Goal: Task Accomplishment & Management: Use online tool/utility

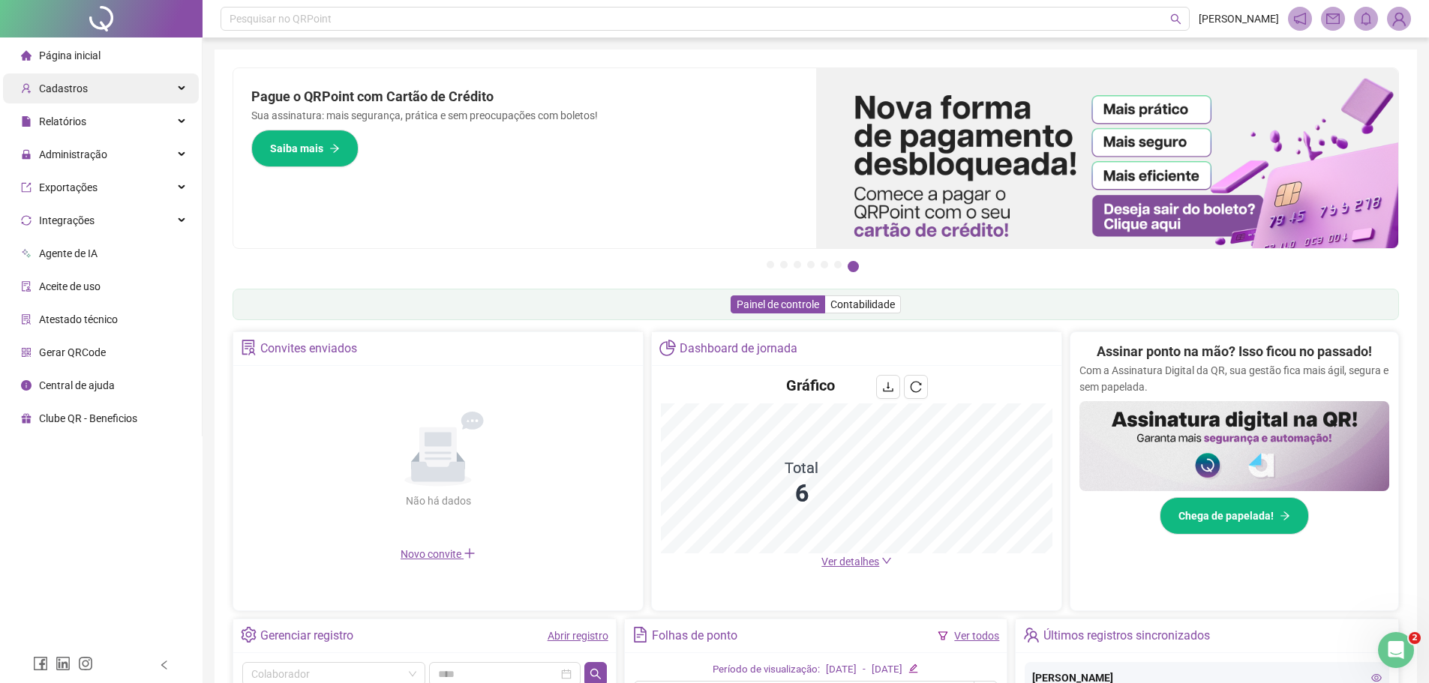
click at [80, 90] on span "Cadastros" at bounding box center [63, 89] width 49 height 12
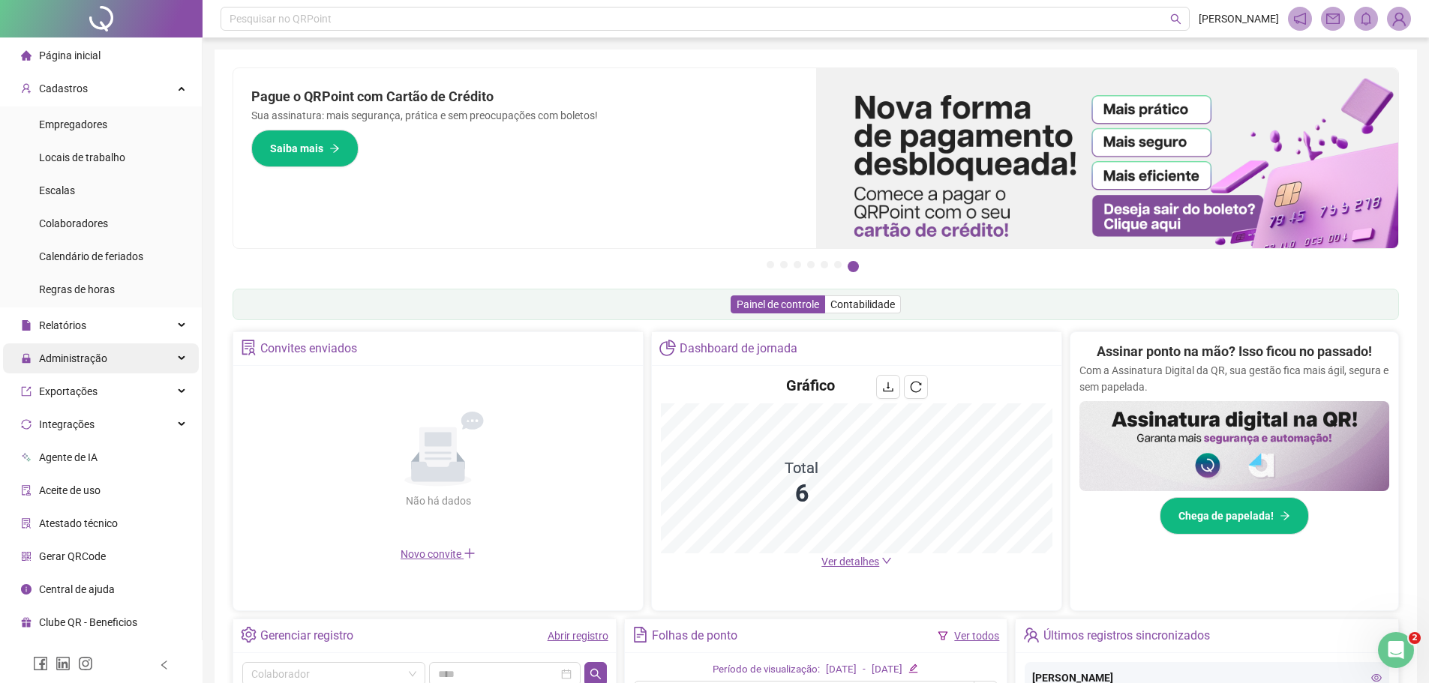
click at [115, 359] on div "Administração" at bounding box center [101, 359] width 196 height 30
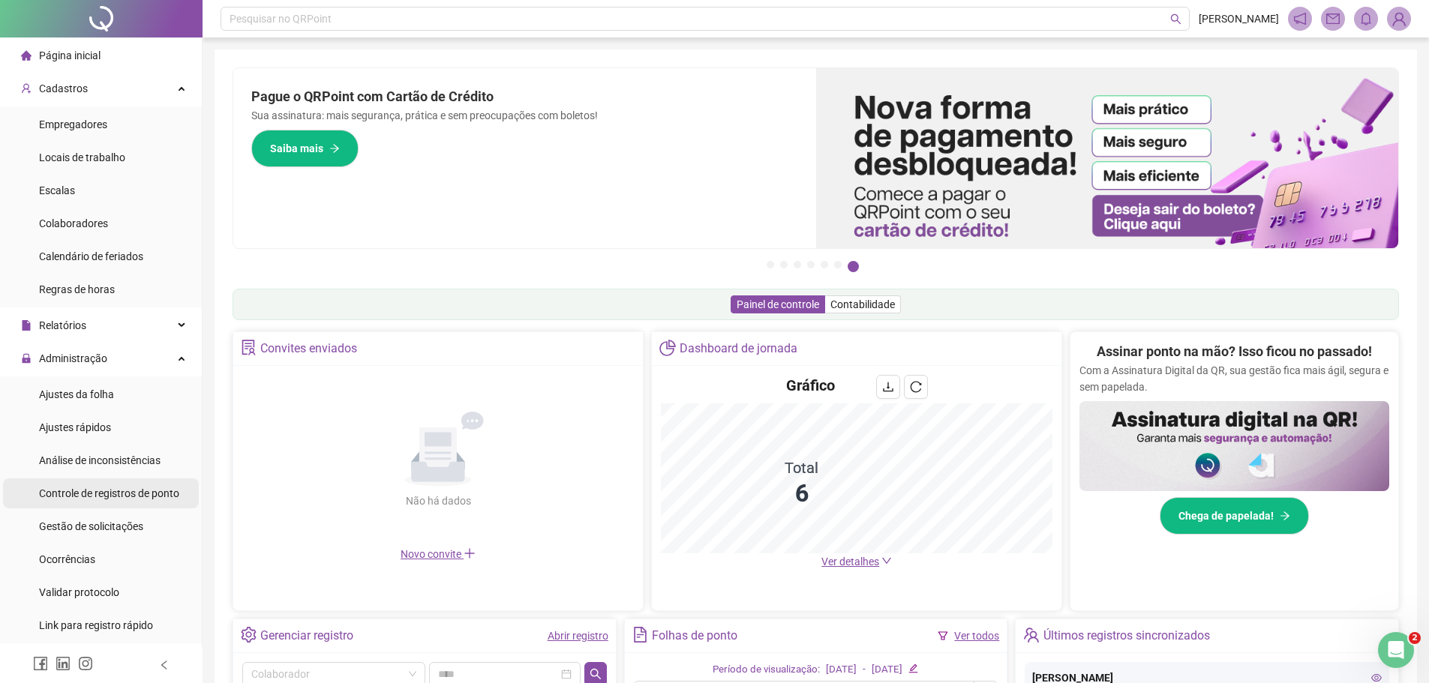
click at [155, 499] on span "Controle de registros de ponto" at bounding box center [109, 494] width 140 height 12
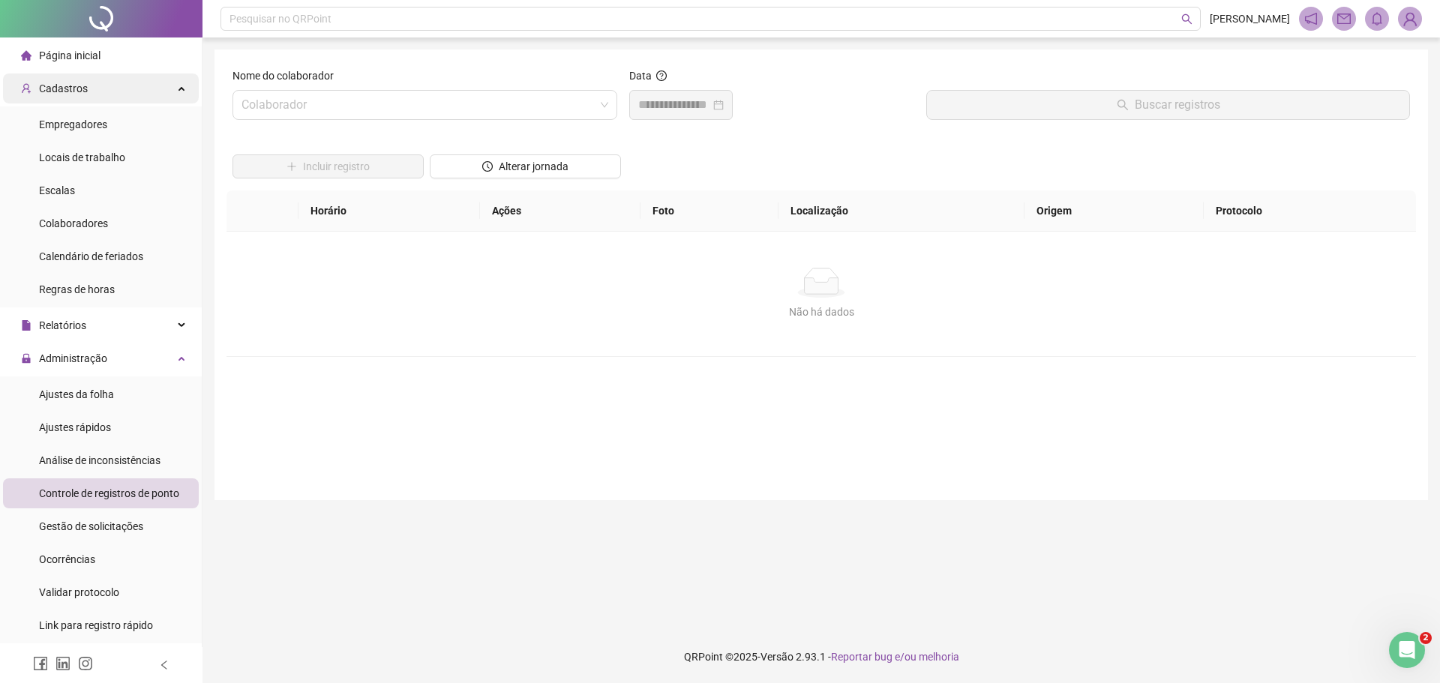
click at [146, 92] on div "Cadastros" at bounding box center [101, 89] width 196 height 30
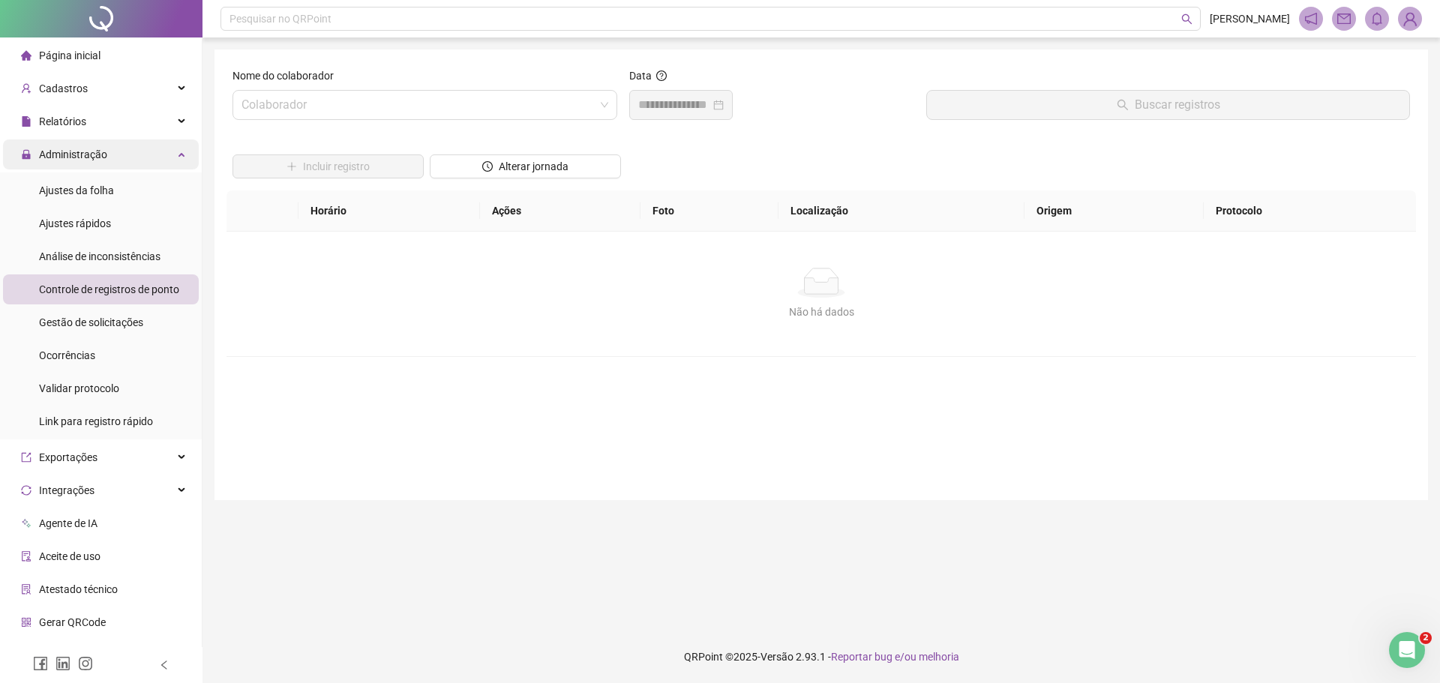
click at [111, 153] on div "Administração" at bounding box center [101, 155] width 196 height 30
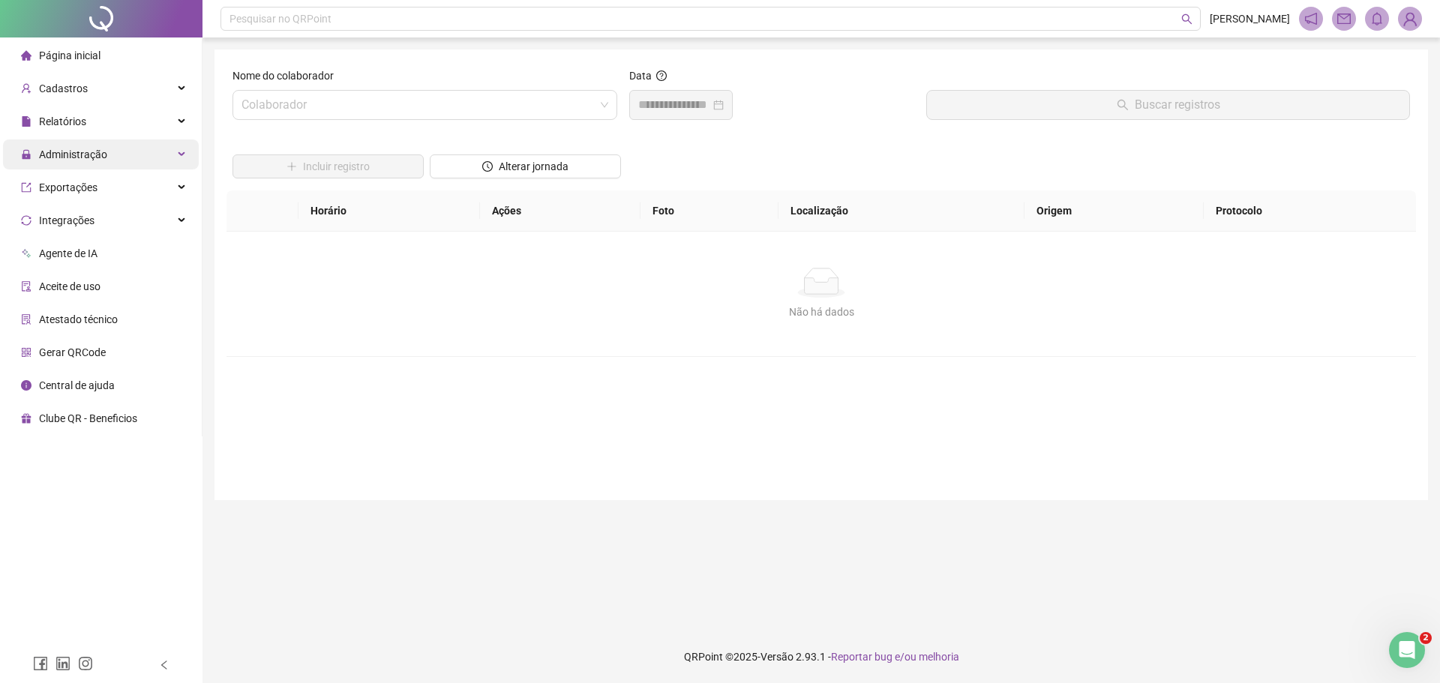
click at [164, 157] on div "Administração" at bounding box center [101, 155] width 196 height 30
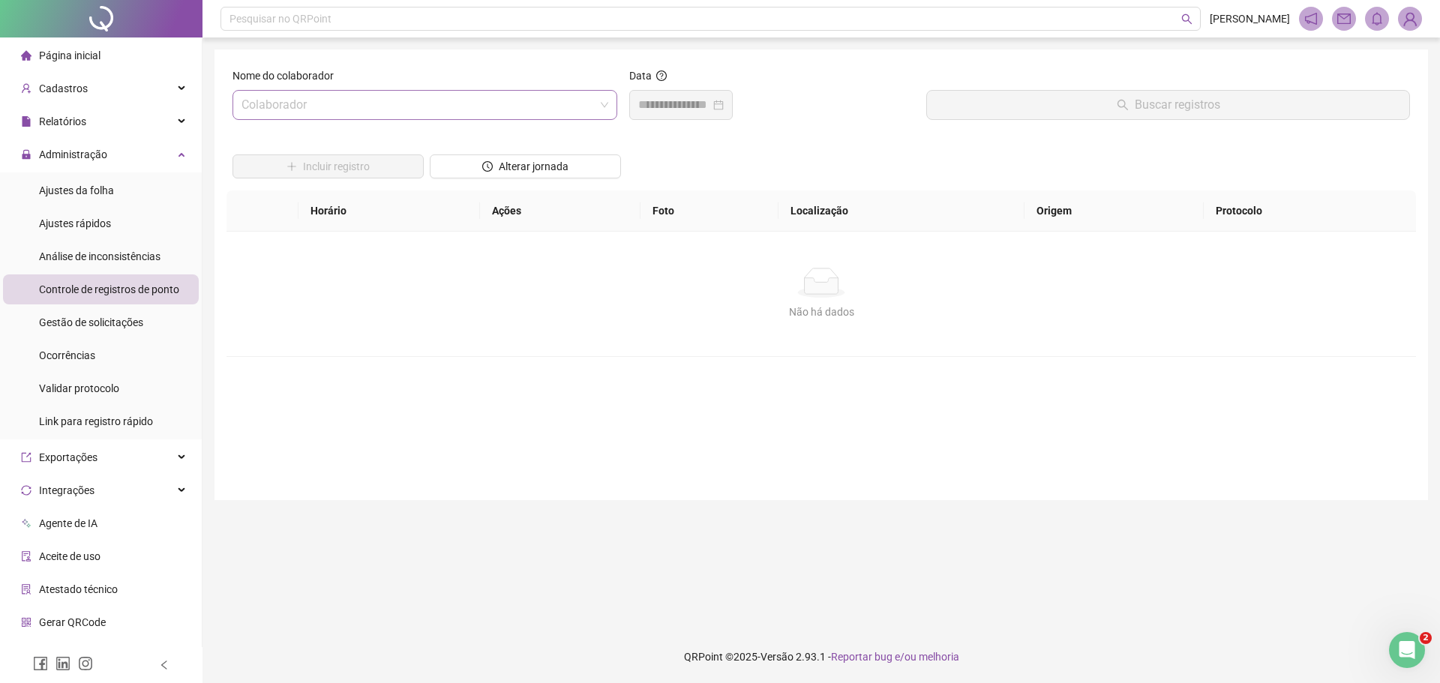
click at [244, 104] on input "search" at bounding box center [418, 105] width 353 height 29
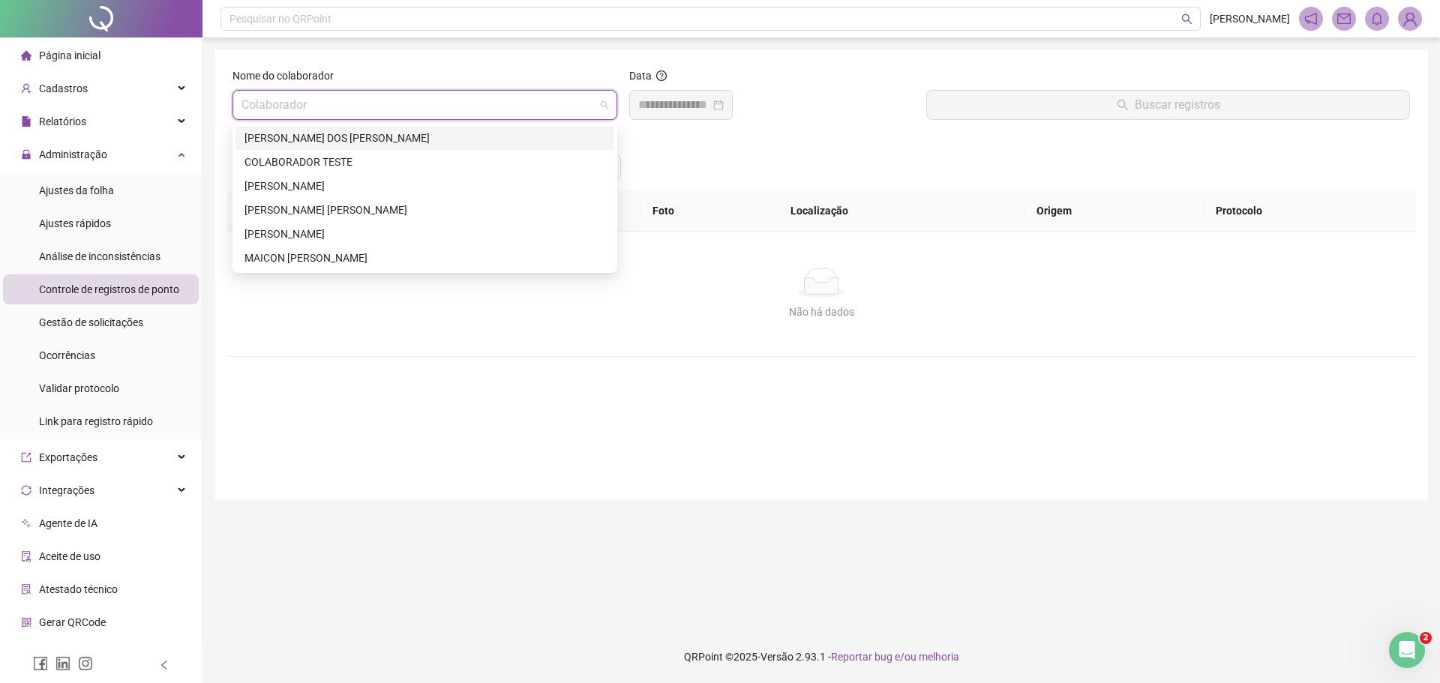
drag, startPoint x: 343, startPoint y: 134, endPoint x: 434, endPoint y: 134, distance: 91.5
click at [350, 134] on div "[PERSON_NAME] DOS [PERSON_NAME]" at bounding box center [425, 138] width 361 height 17
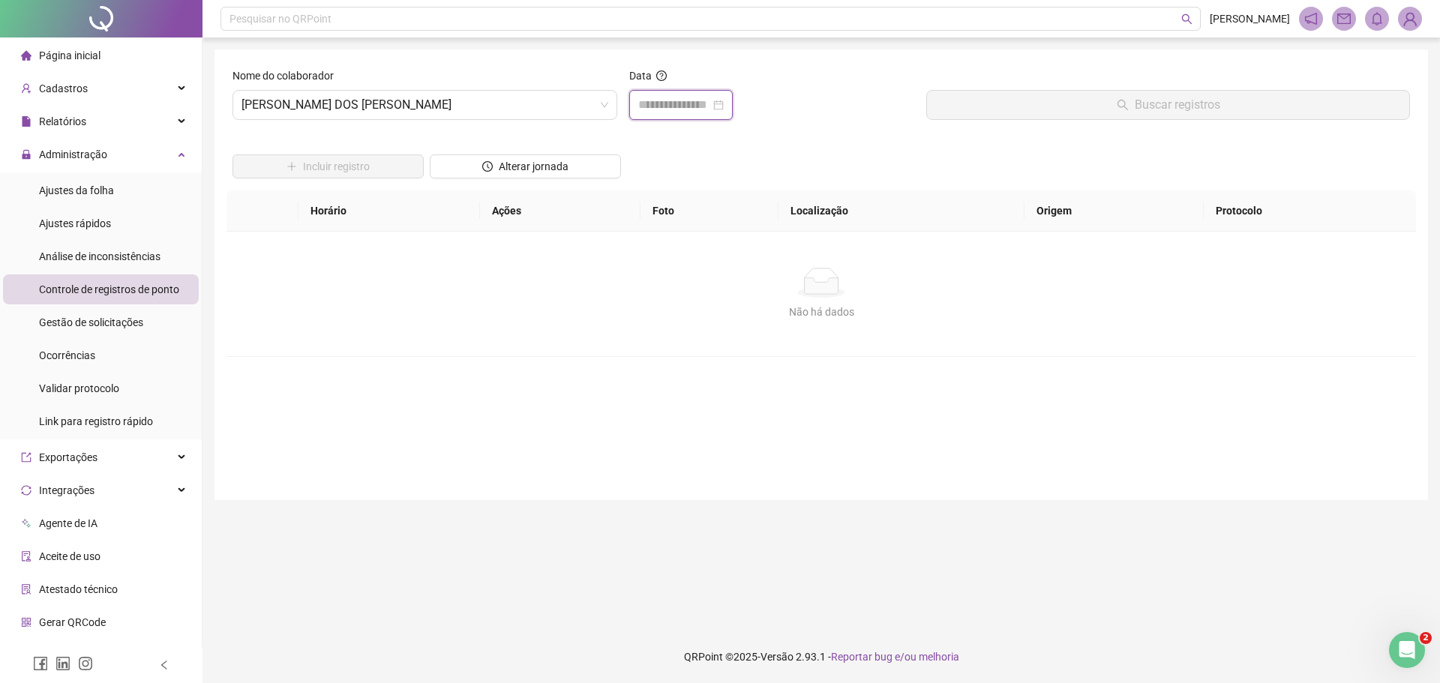
click at [642, 99] on input at bounding box center [674, 105] width 72 height 18
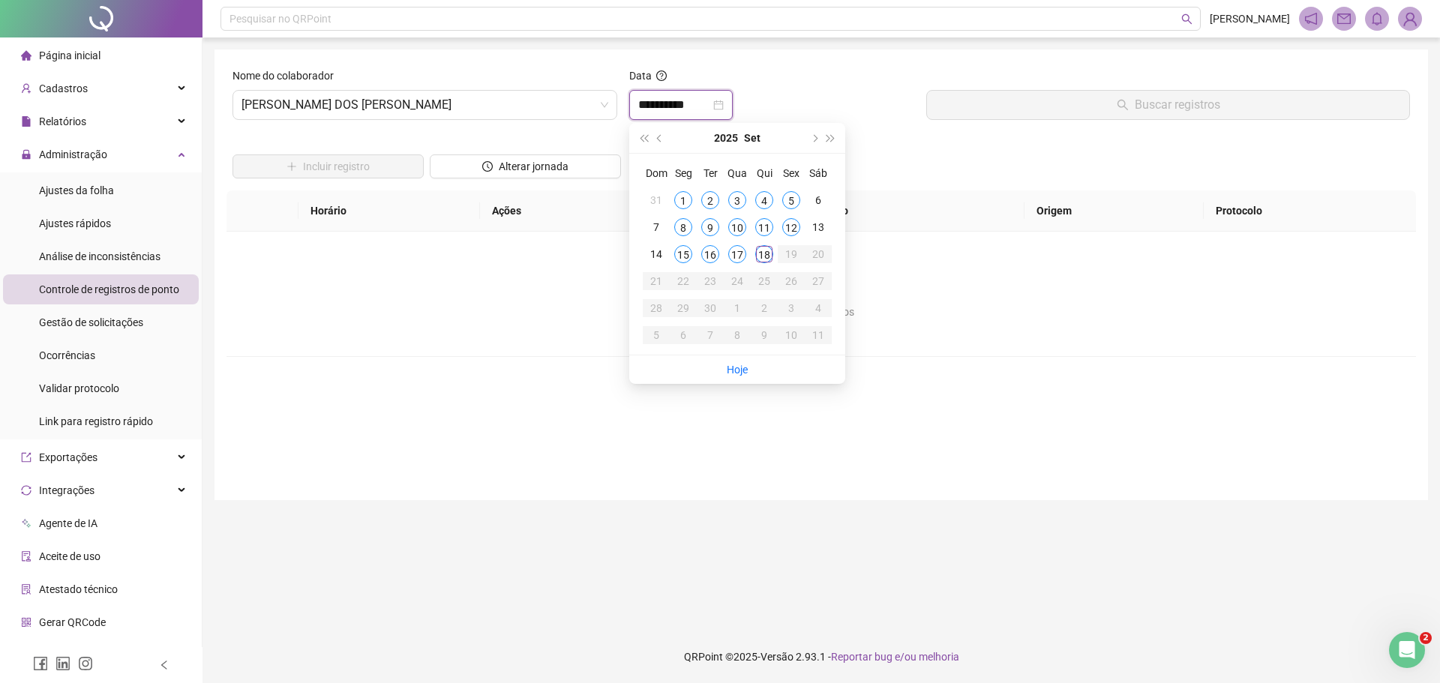
type input "**********"
drag, startPoint x: 736, startPoint y: 255, endPoint x: 807, endPoint y: 237, distance: 73.5
click at [744, 256] on div "17" at bounding box center [737, 254] width 18 height 18
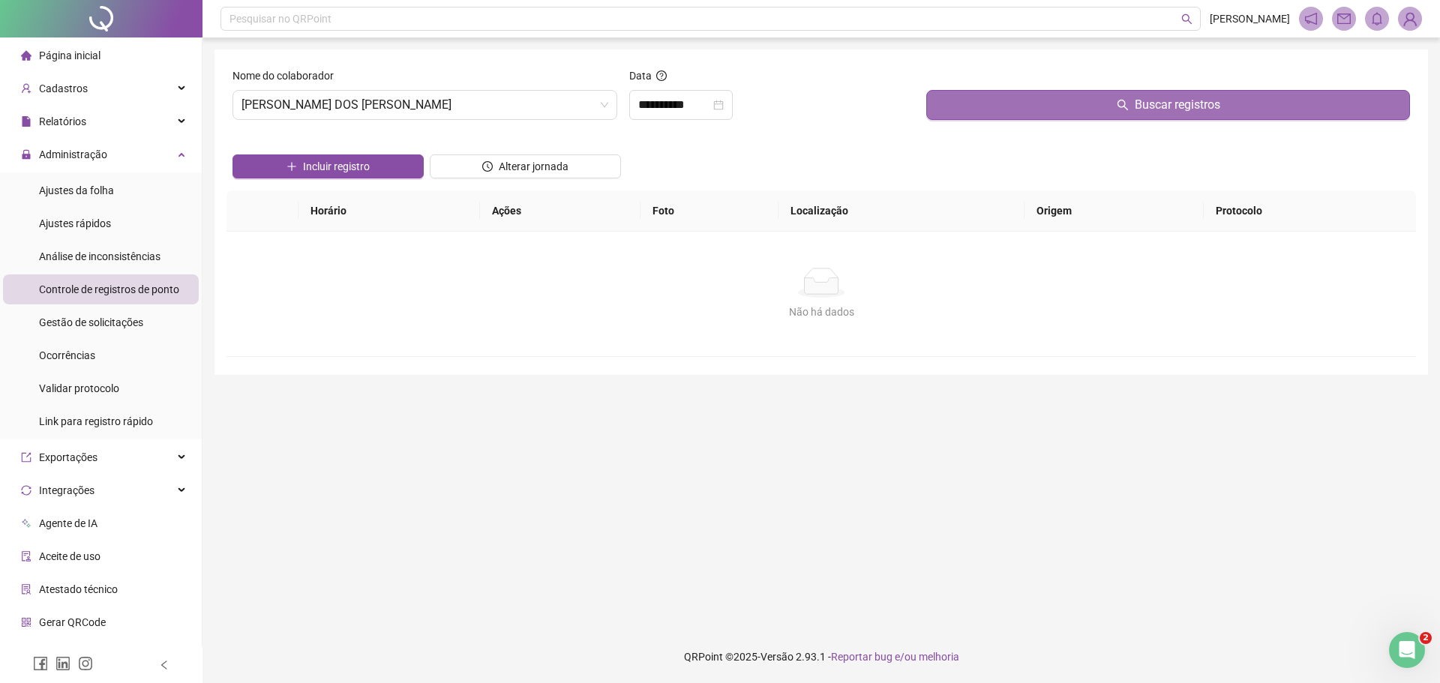
click at [1084, 103] on button "Buscar registros" at bounding box center [1168, 105] width 484 height 30
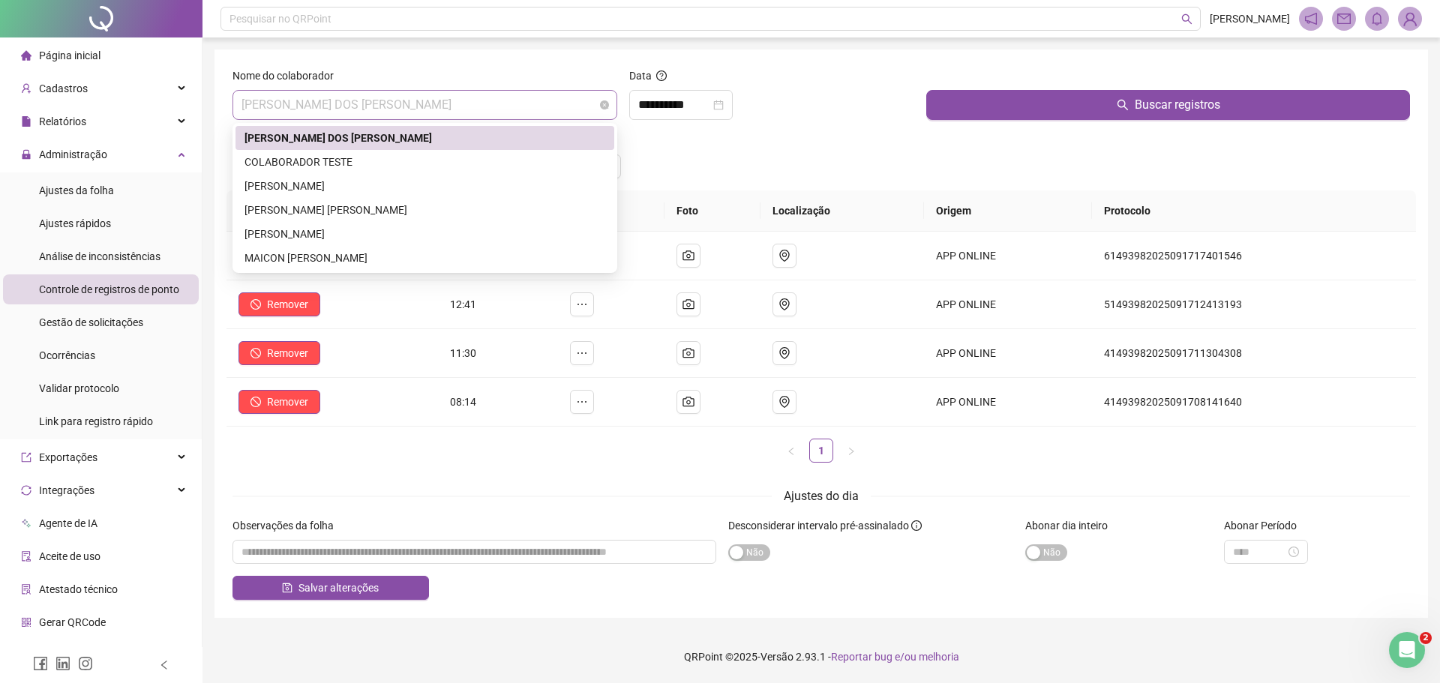
click at [240, 105] on div "[PERSON_NAME] DOS [PERSON_NAME]" at bounding box center [425, 105] width 385 height 30
click at [281, 190] on div "[PERSON_NAME]" at bounding box center [425, 186] width 361 height 17
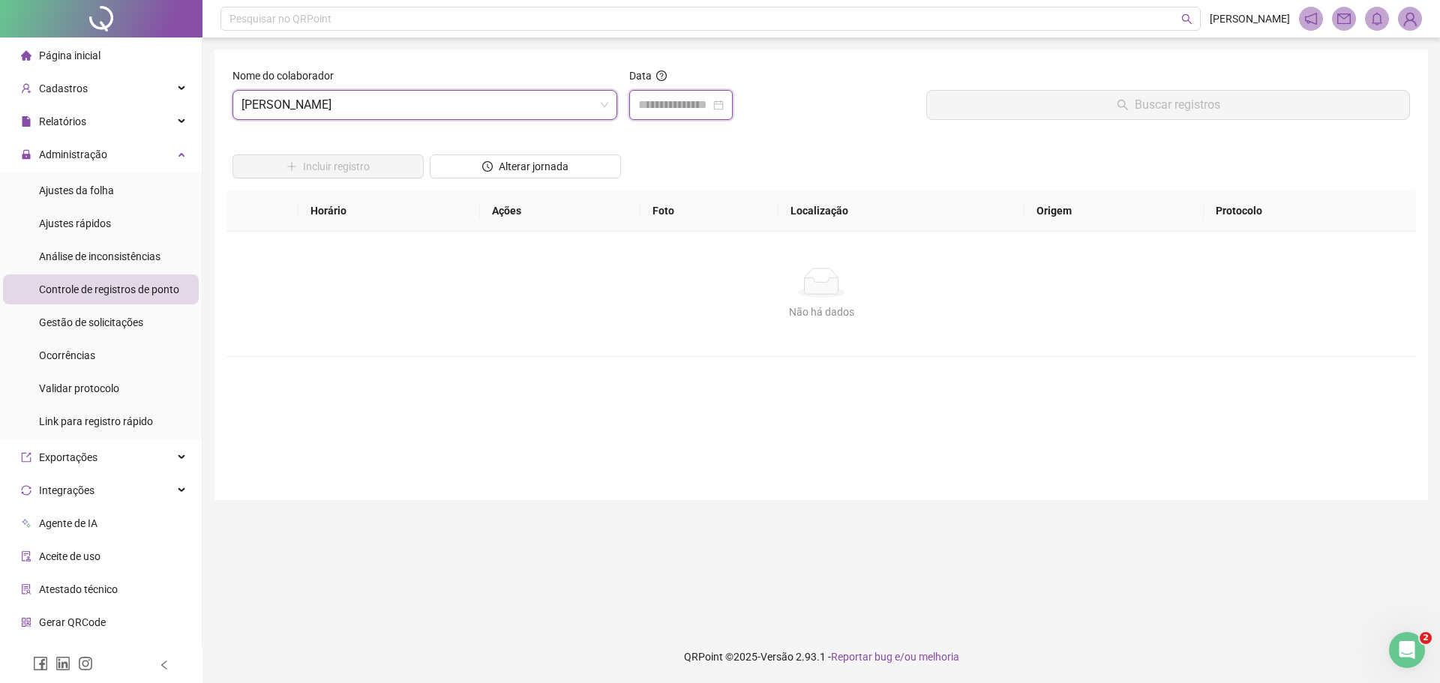
click at [643, 104] on input at bounding box center [674, 105] width 72 height 18
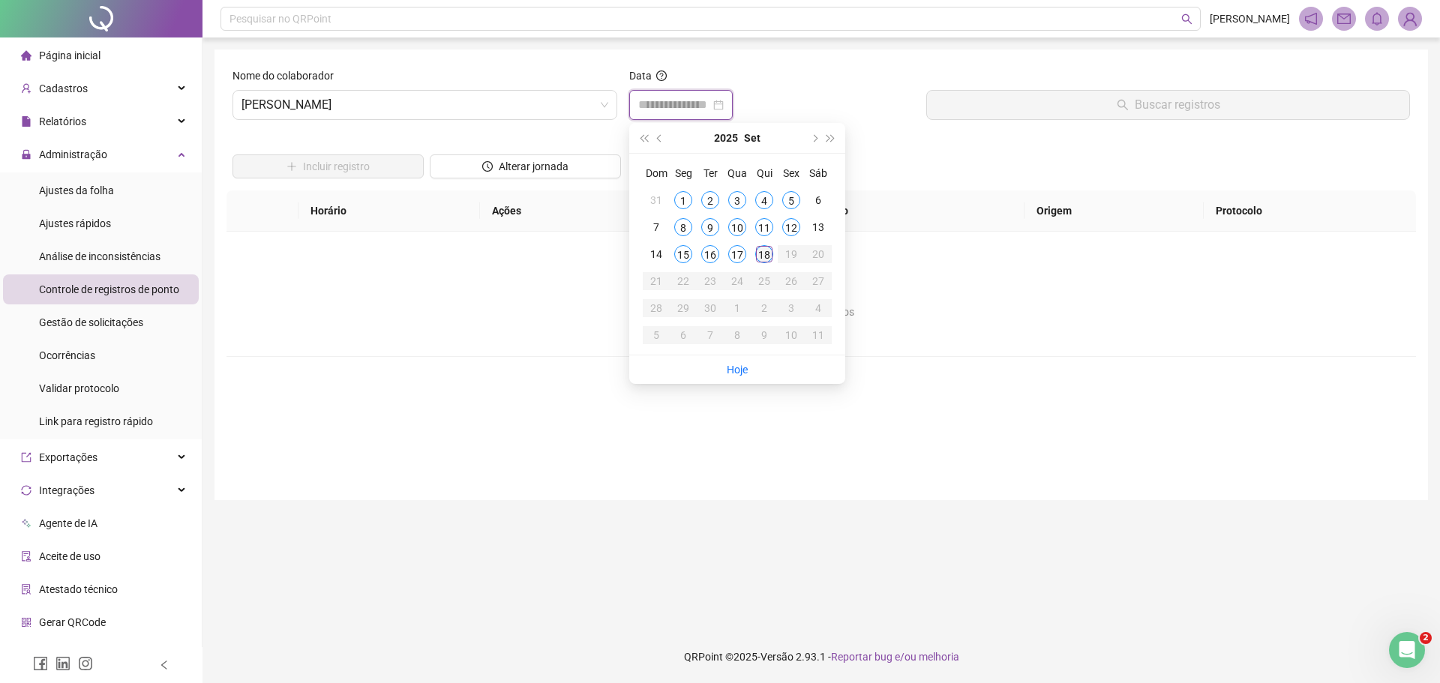
type input "**********"
click at [764, 252] on div "18" at bounding box center [764, 254] width 18 height 18
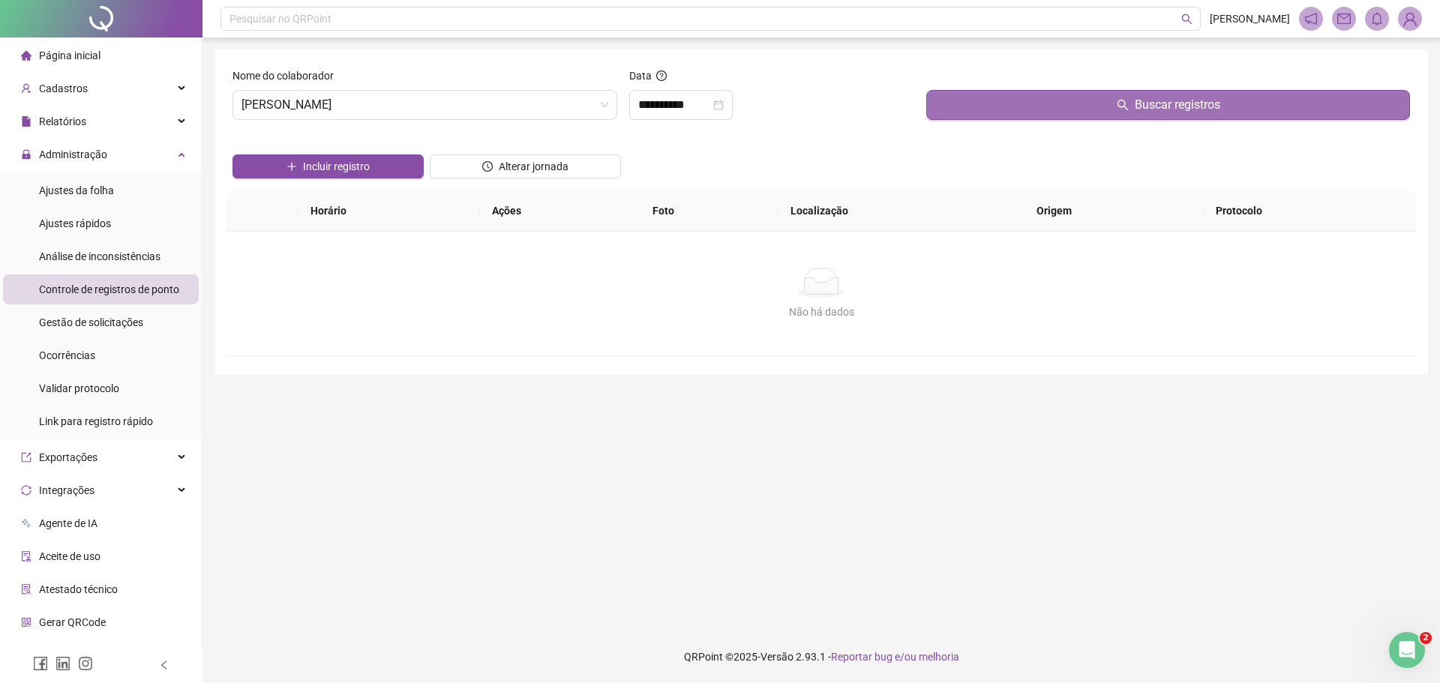
click at [1058, 105] on button "Buscar registros" at bounding box center [1168, 105] width 484 height 30
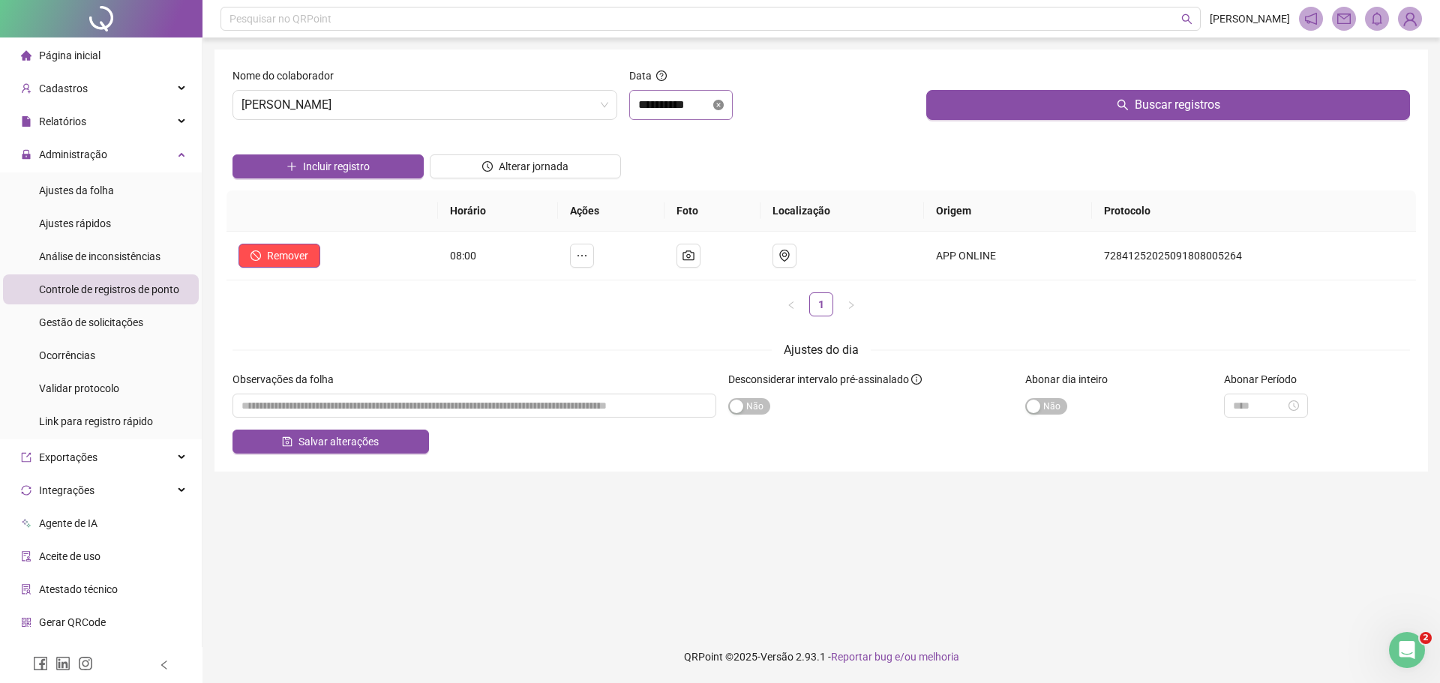
click at [724, 104] on icon "close-circle" at bounding box center [718, 105] width 11 height 11
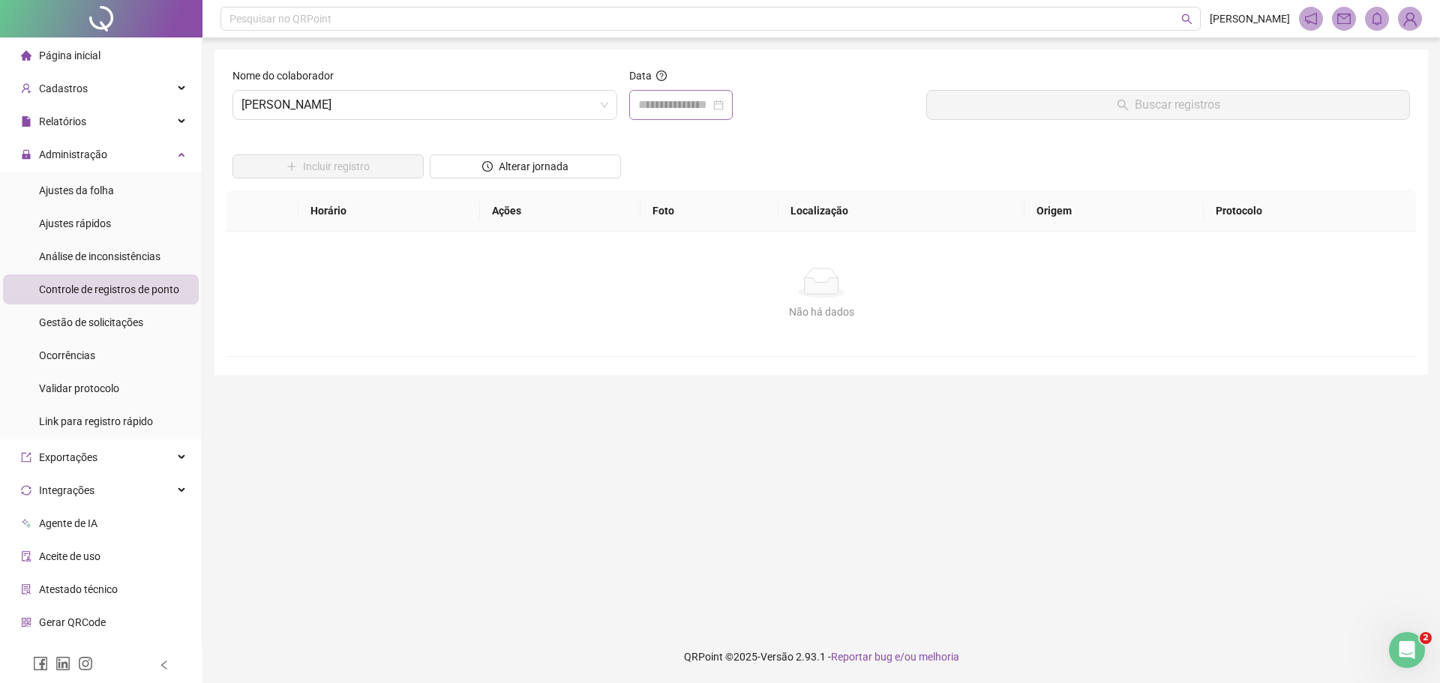
click at [724, 104] on div at bounding box center [681, 105] width 86 height 18
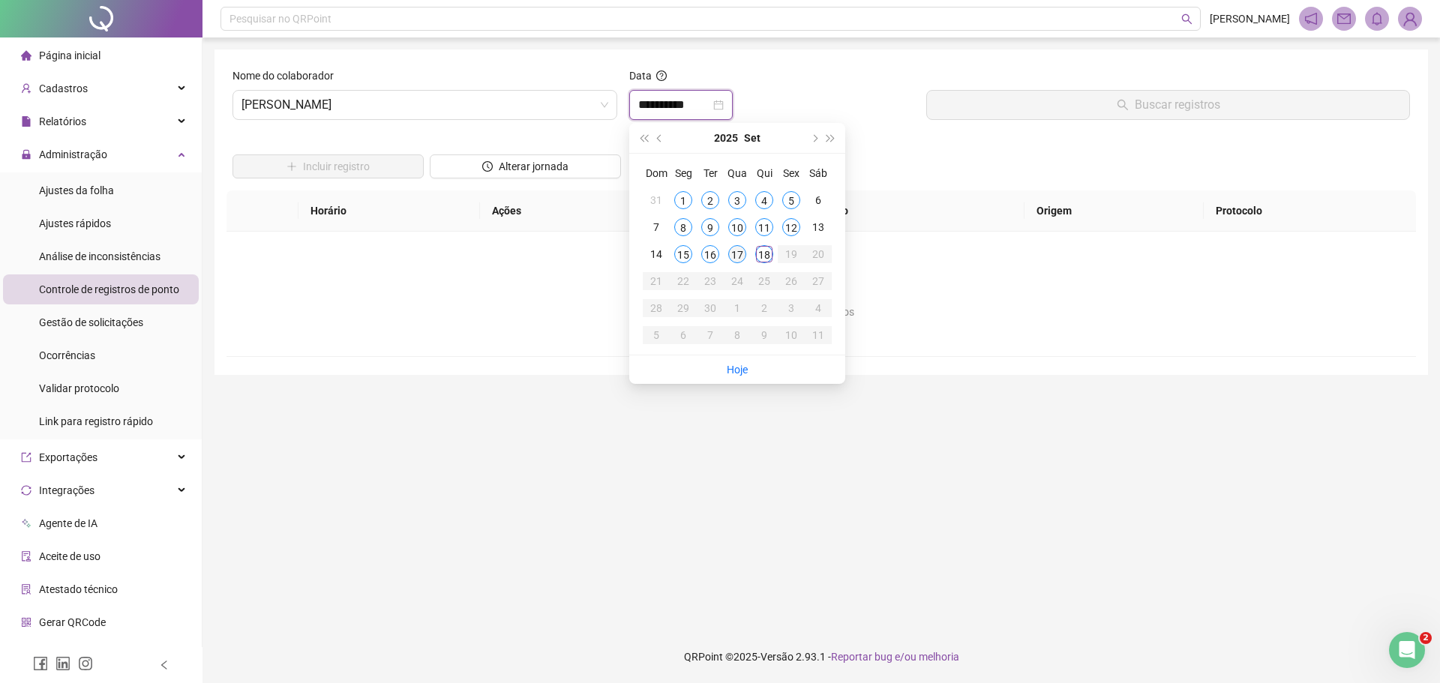
type input "**********"
drag, startPoint x: 739, startPoint y: 254, endPoint x: 744, endPoint y: 245, distance: 10.4
click at [743, 250] on div "17" at bounding box center [737, 254] width 18 height 18
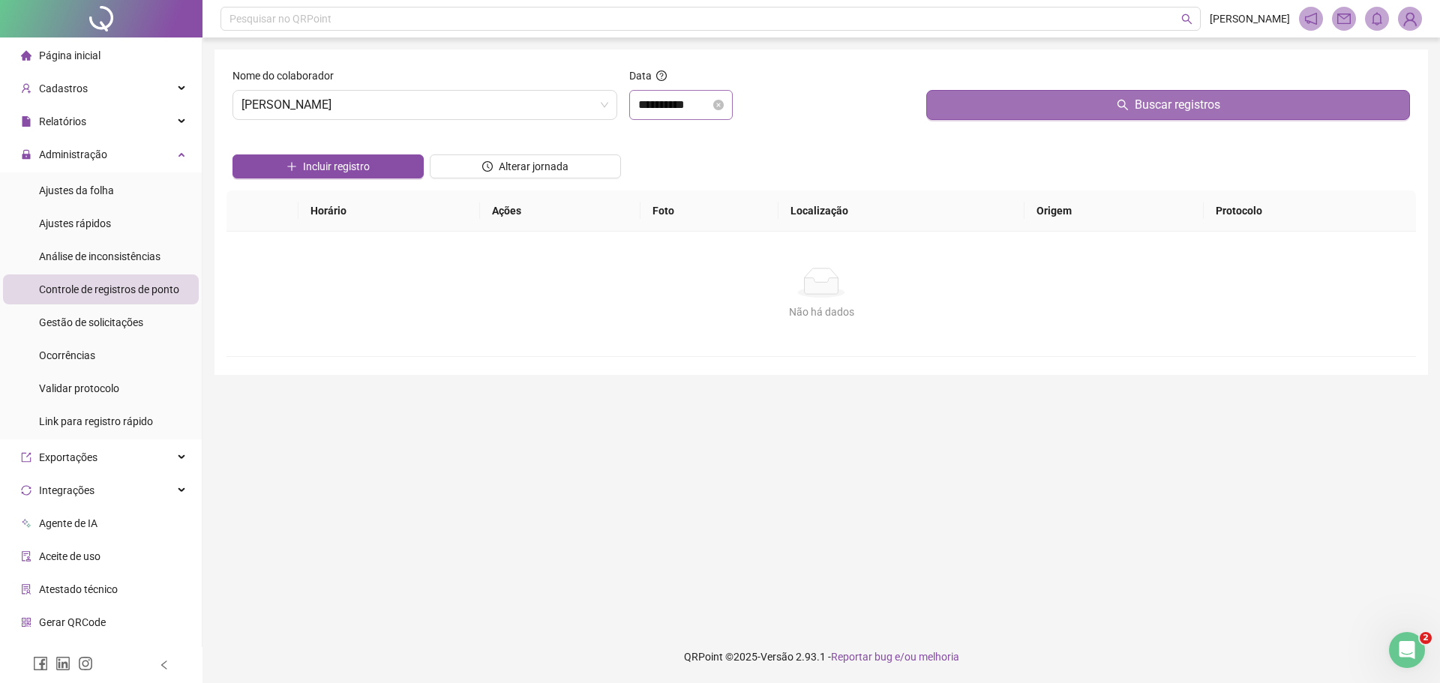
click at [1058, 102] on button "Buscar registros" at bounding box center [1168, 105] width 484 height 30
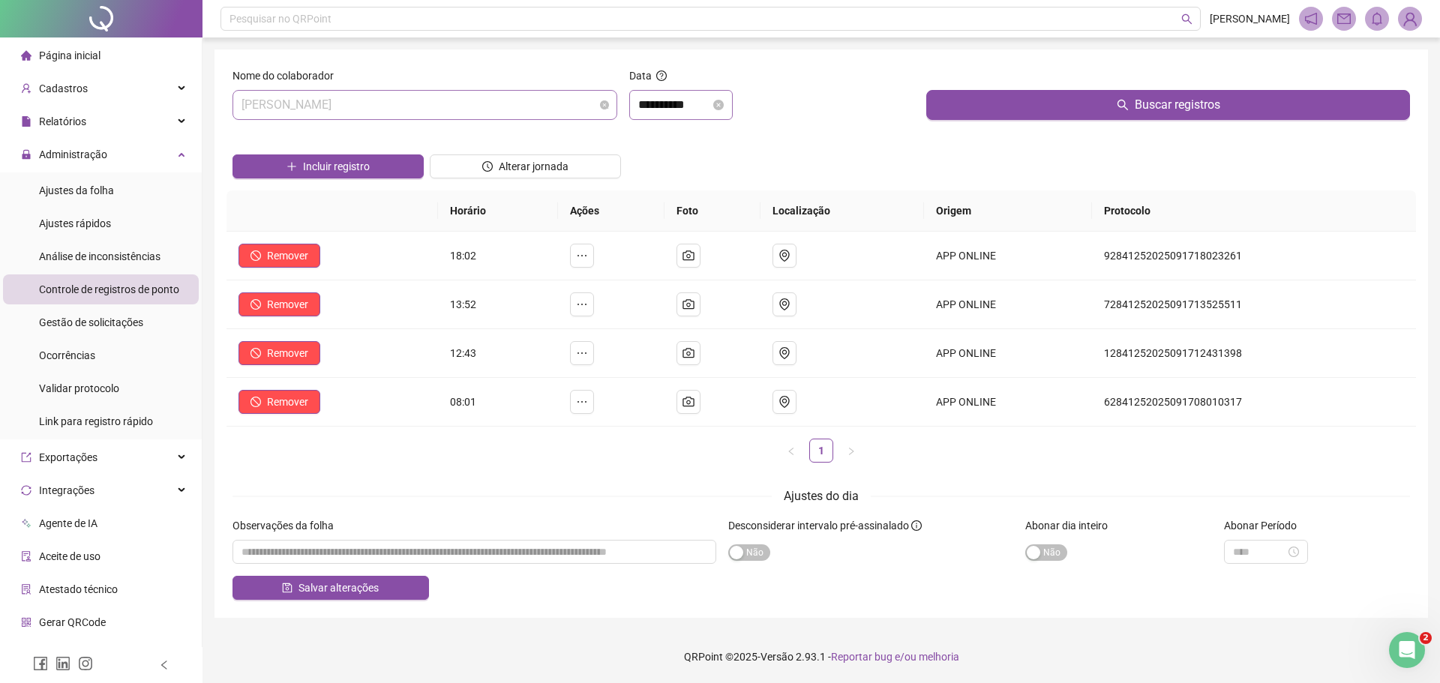
click at [243, 107] on span "[PERSON_NAME]" at bounding box center [425, 105] width 367 height 29
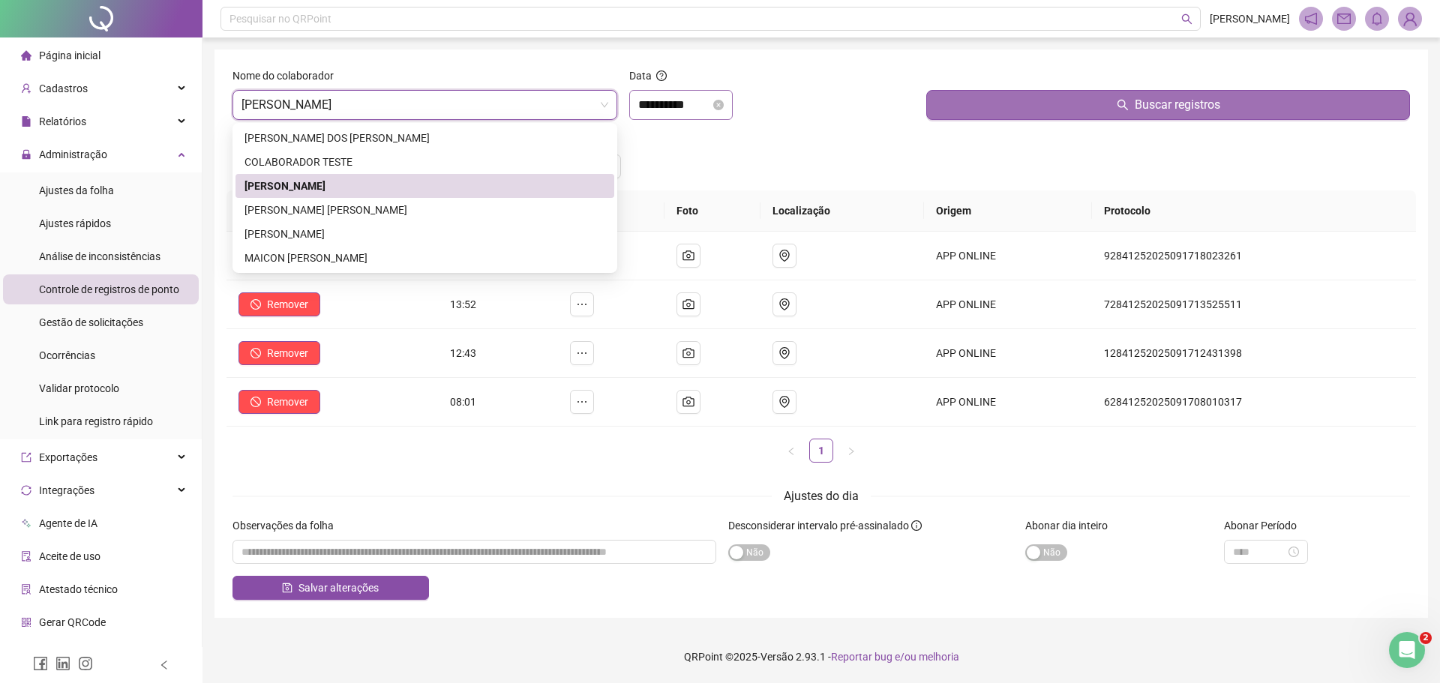
click at [1138, 104] on span "Buscar registros" at bounding box center [1178, 105] width 86 height 18
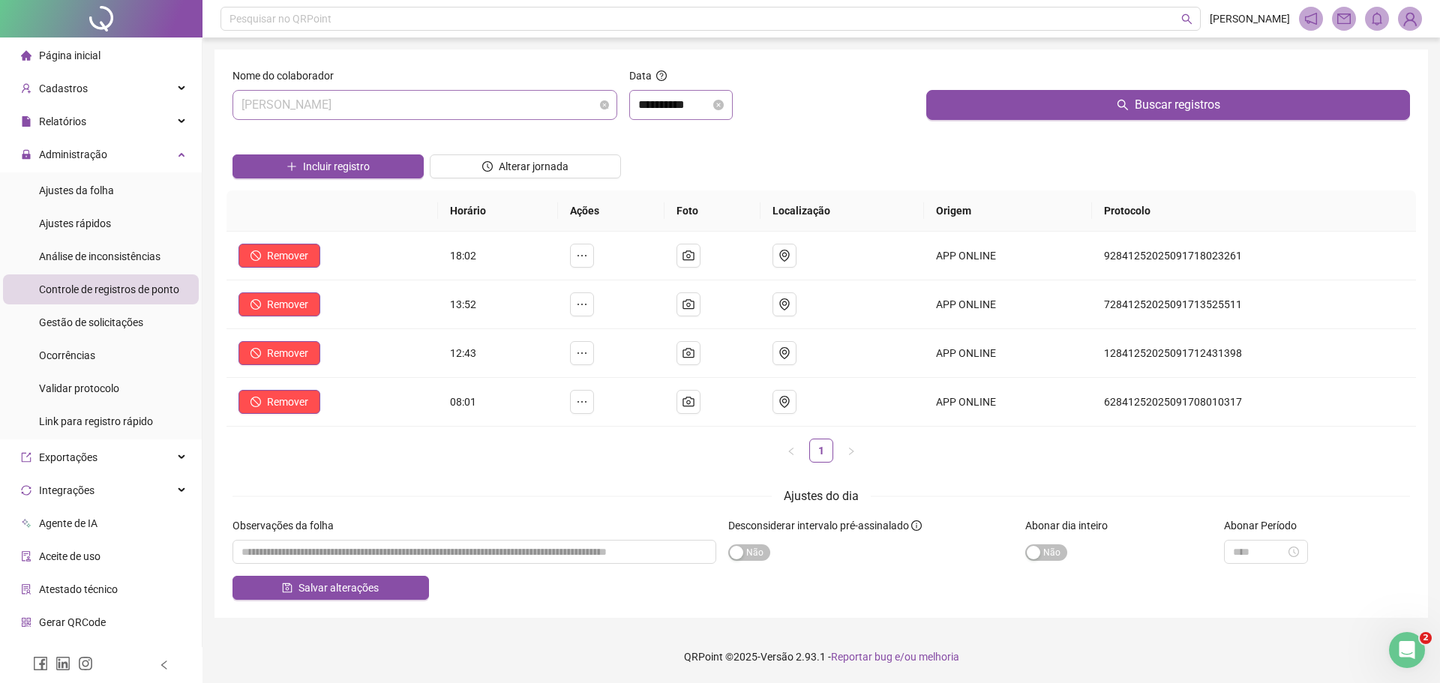
click at [245, 106] on span "[PERSON_NAME]" at bounding box center [425, 105] width 367 height 29
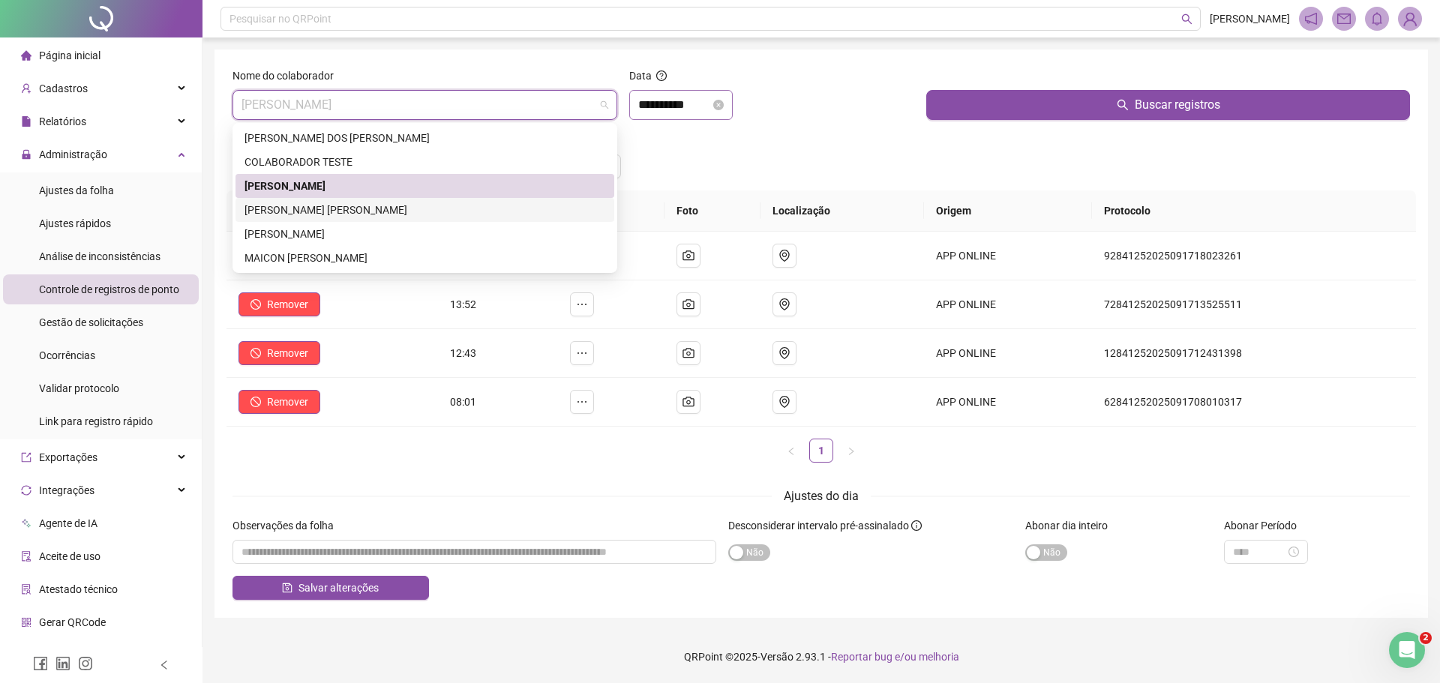
drag, startPoint x: 341, startPoint y: 206, endPoint x: 387, endPoint y: 206, distance: 46.5
click at [343, 206] on div "[PERSON_NAME] [PERSON_NAME]" at bounding box center [425, 210] width 361 height 17
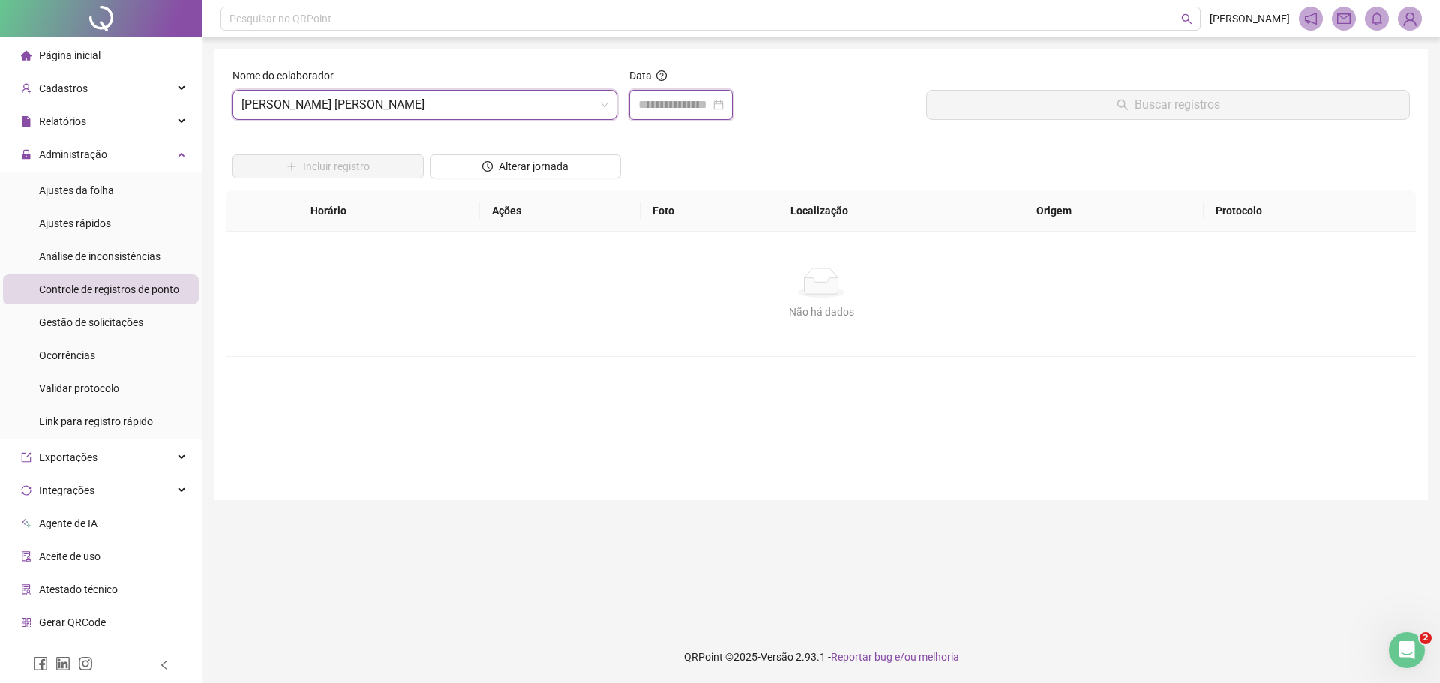
drag, startPoint x: 651, startPoint y: 103, endPoint x: 656, endPoint y: 110, distance: 8.6
click at [651, 105] on input at bounding box center [674, 105] width 72 height 18
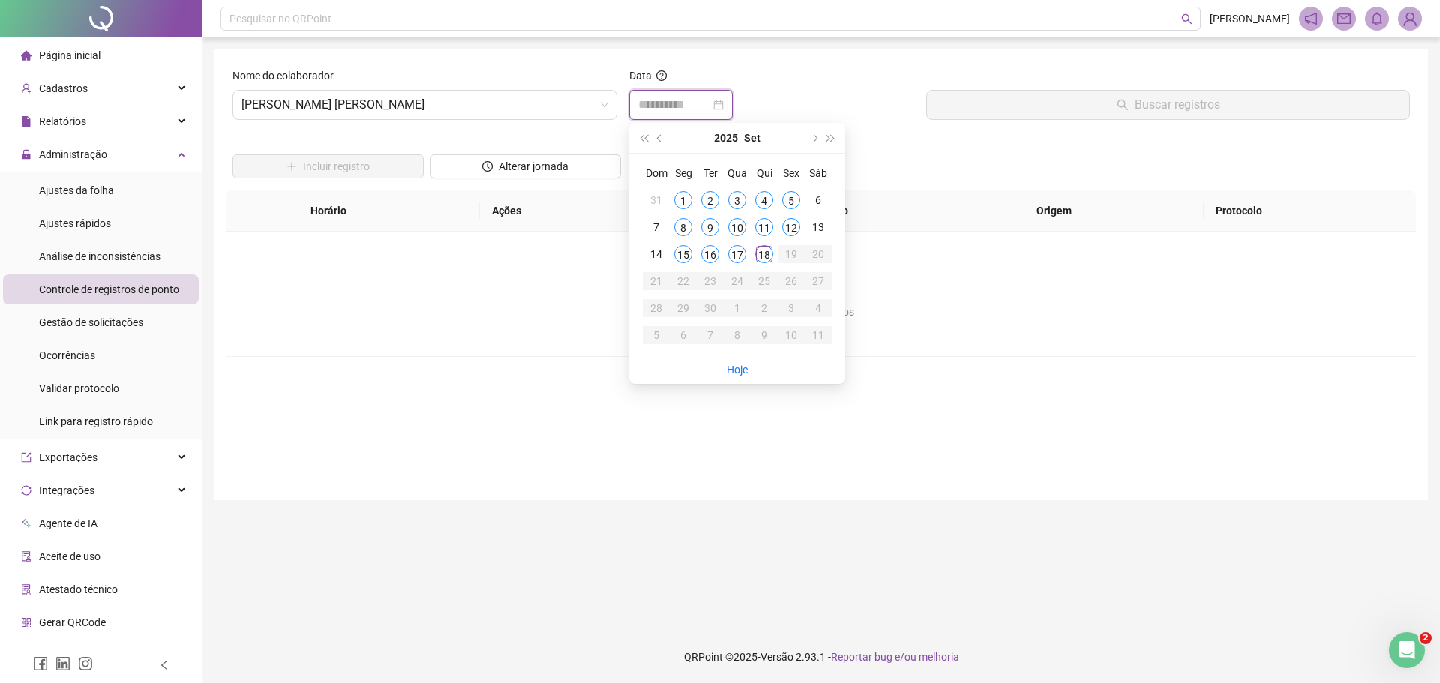
type input "**********"
drag, startPoint x: 731, startPoint y: 254, endPoint x: 816, endPoint y: 239, distance: 86.8
click at [743, 254] on div "17" at bounding box center [737, 254] width 18 height 18
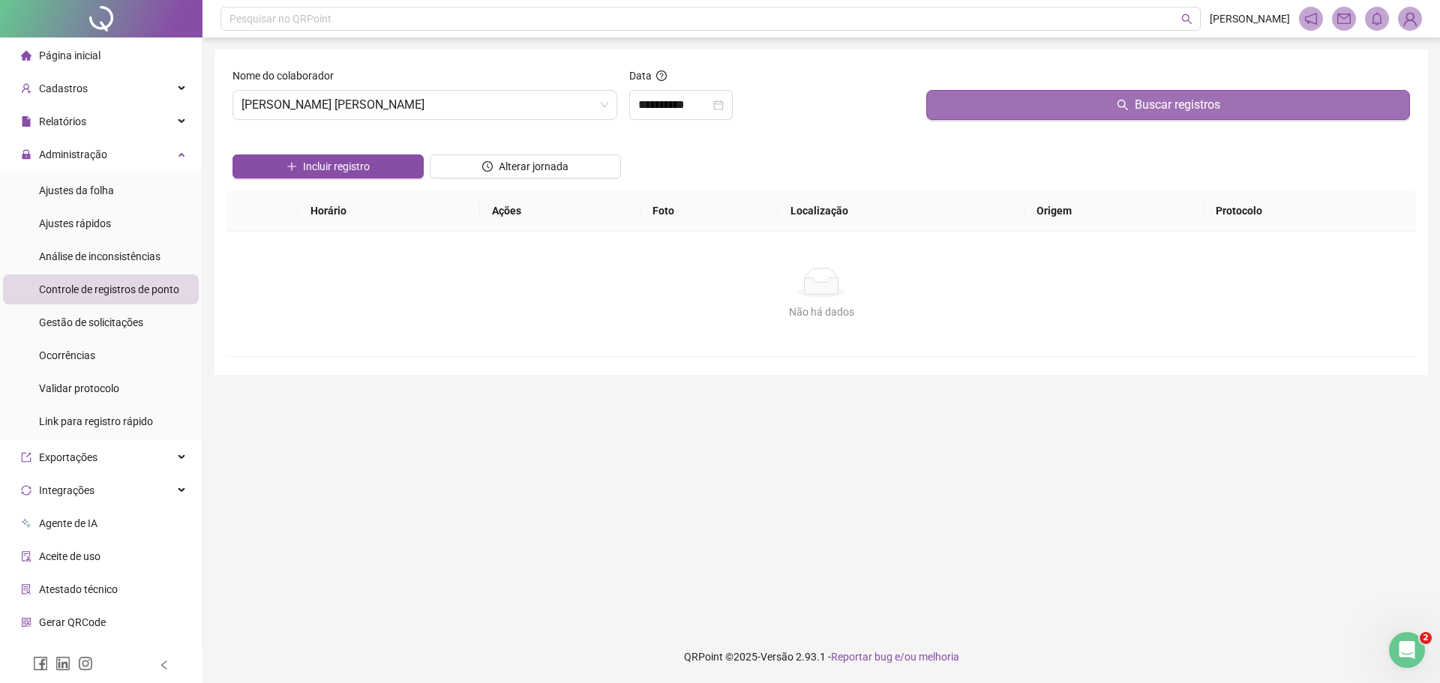
click at [1040, 108] on button "Buscar registros" at bounding box center [1168, 105] width 484 height 30
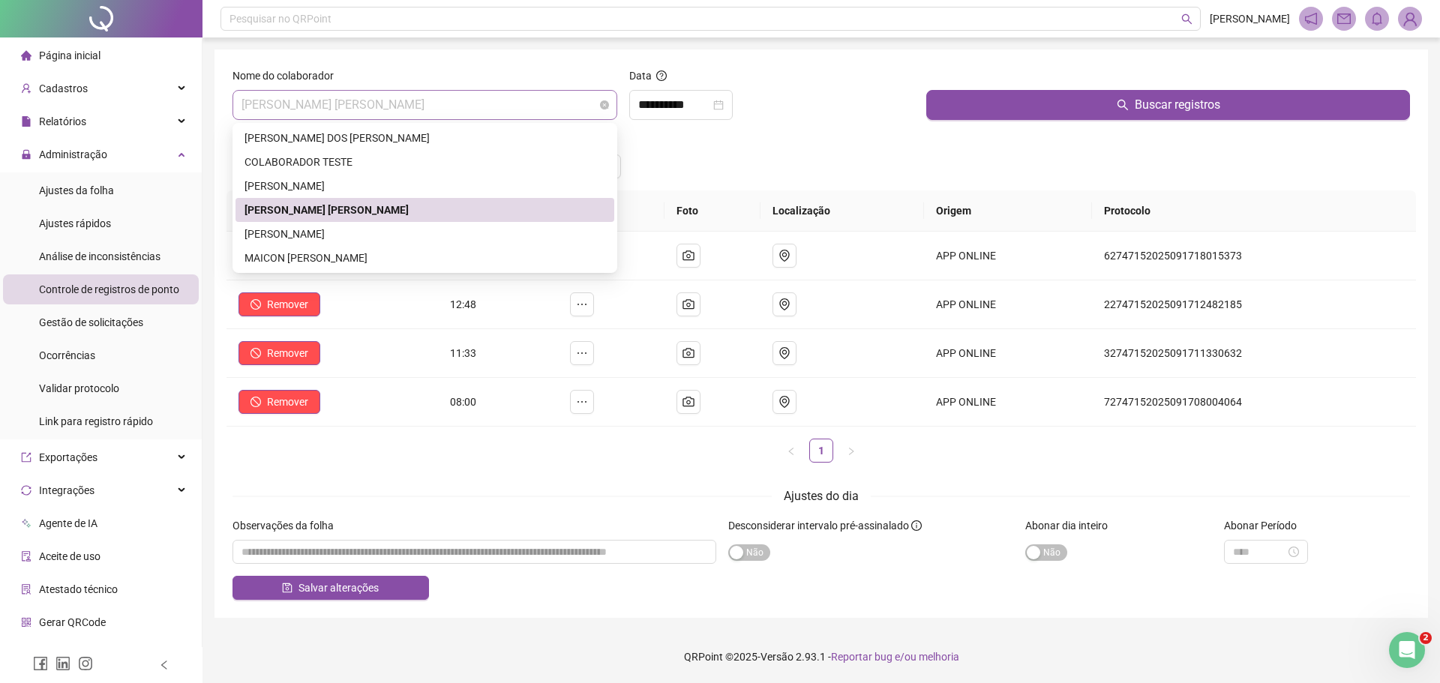
click at [239, 110] on div "[PERSON_NAME] [PERSON_NAME]" at bounding box center [425, 105] width 385 height 30
click at [351, 256] on div "MAICON [PERSON_NAME]" at bounding box center [425, 258] width 361 height 17
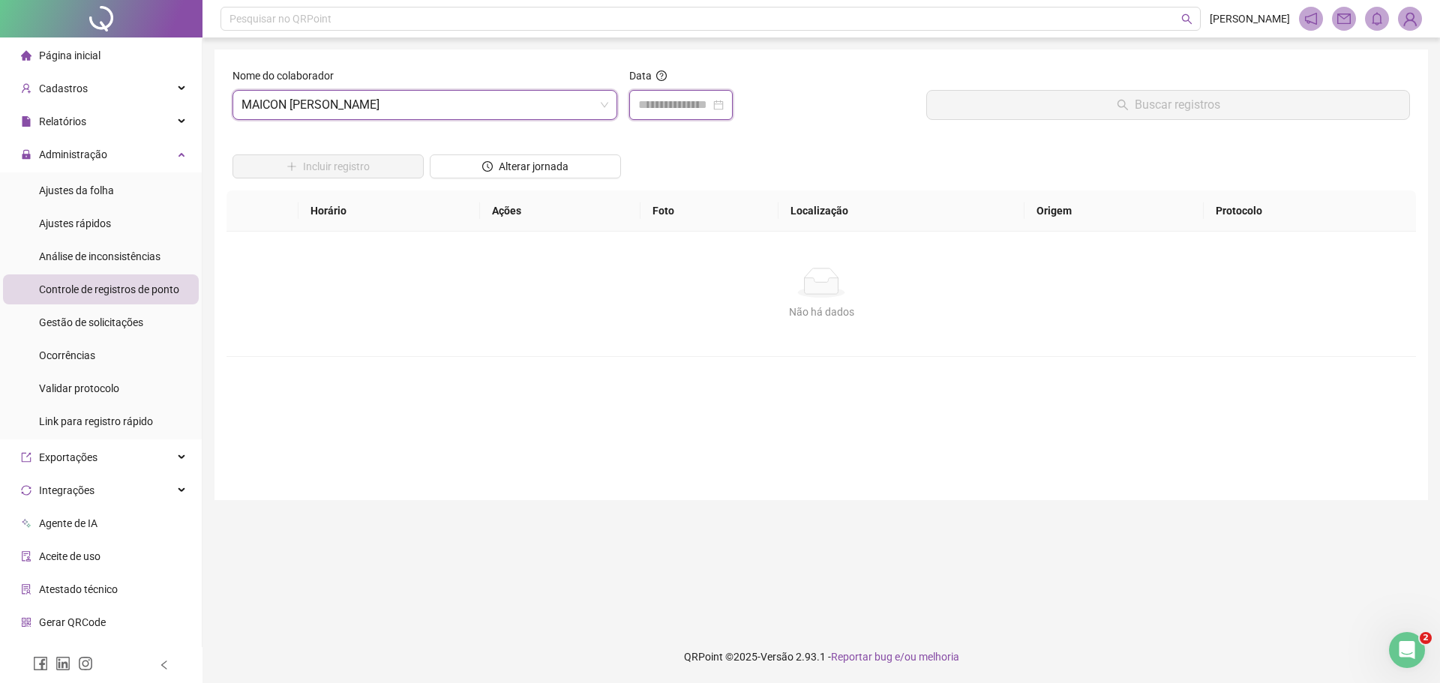
click at [650, 101] on input at bounding box center [674, 105] width 72 height 18
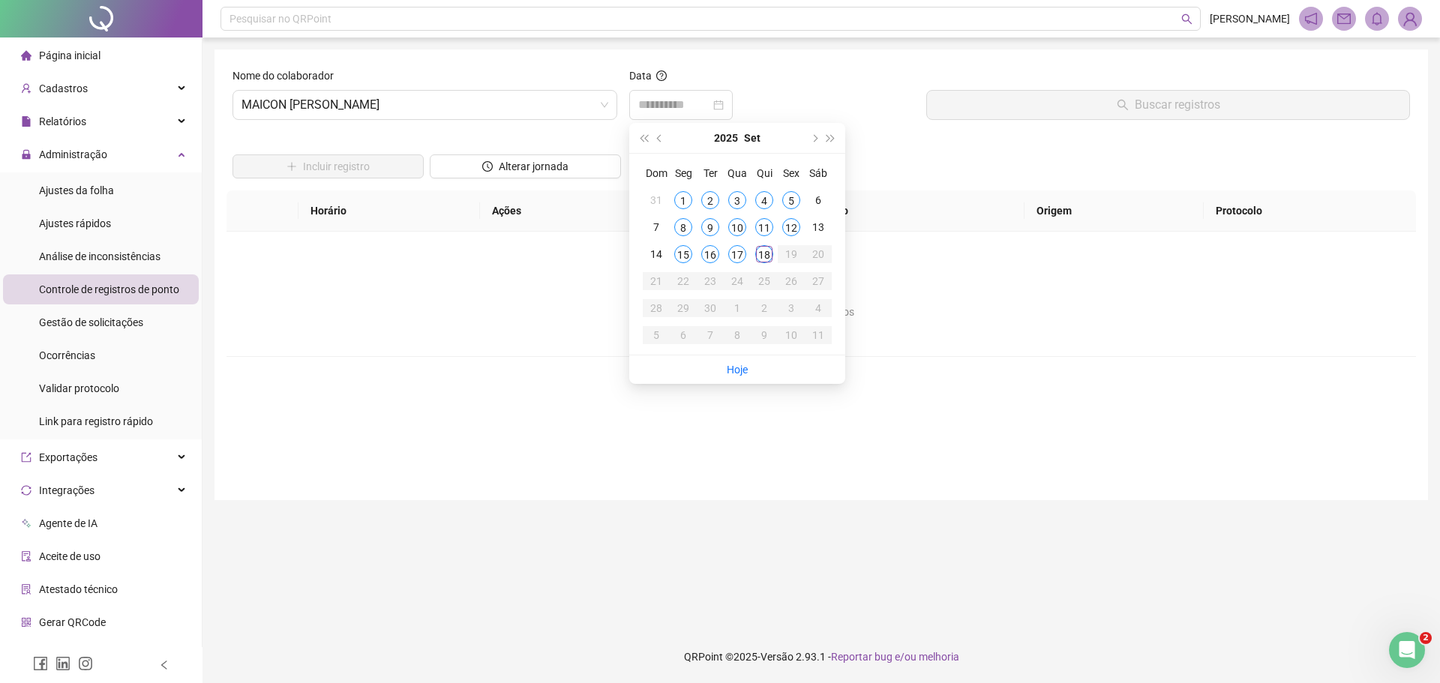
drag, startPoint x: 737, startPoint y: 254, endPoint x: 887, endPoint y: 214, distance: 155.2
click at [770, 249] on tr "14 15 16 17 18 19 20" at bounding box center [737, 254] width 189 height 27
type input "**********"
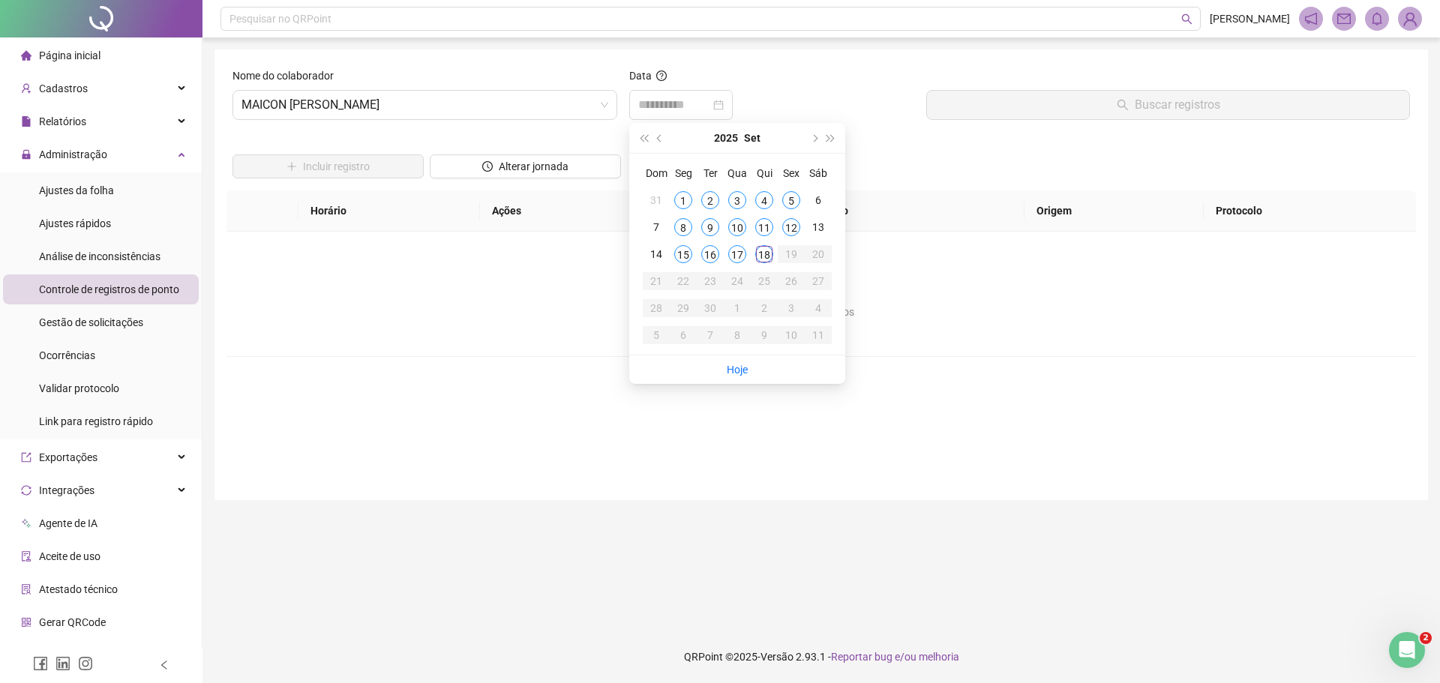
click at [734, 255] on div "17" at bounding box center [737, 254] width 18 height 18
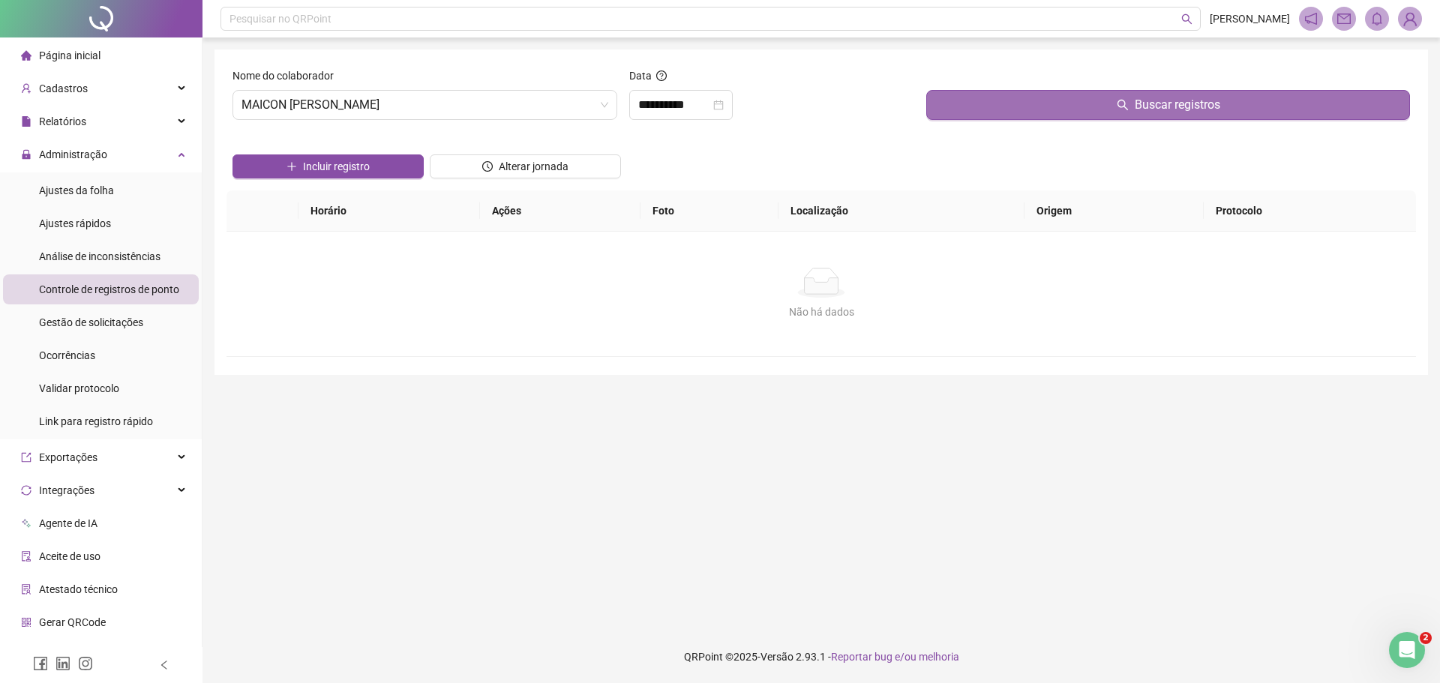
click at [1025, 108] on button "Buscar registros" at bounding box center [1168, 105] width 484 height 30
